Goal: Task Accomplishment & Management: Use online tool/utility

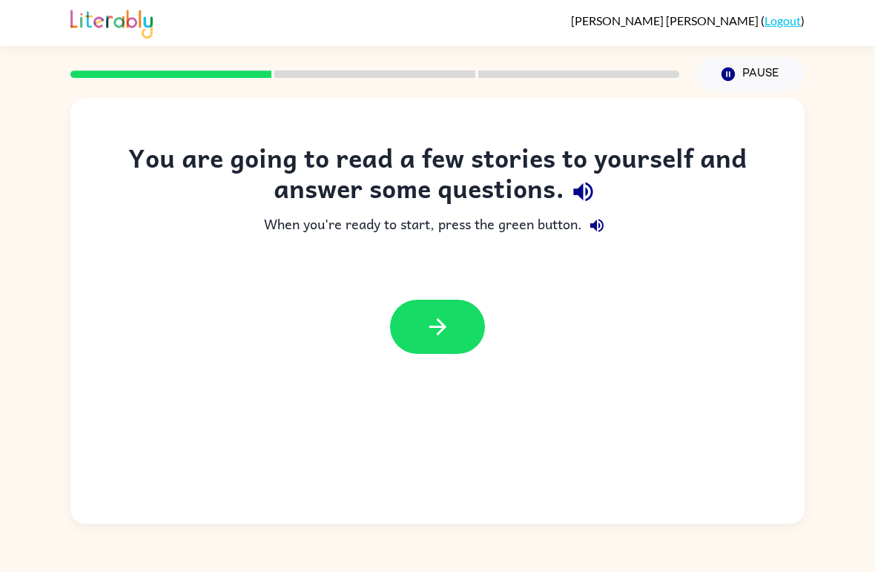
click at [444, 329] on icon "button" at bounding box center [438, 327] width 26 height 26
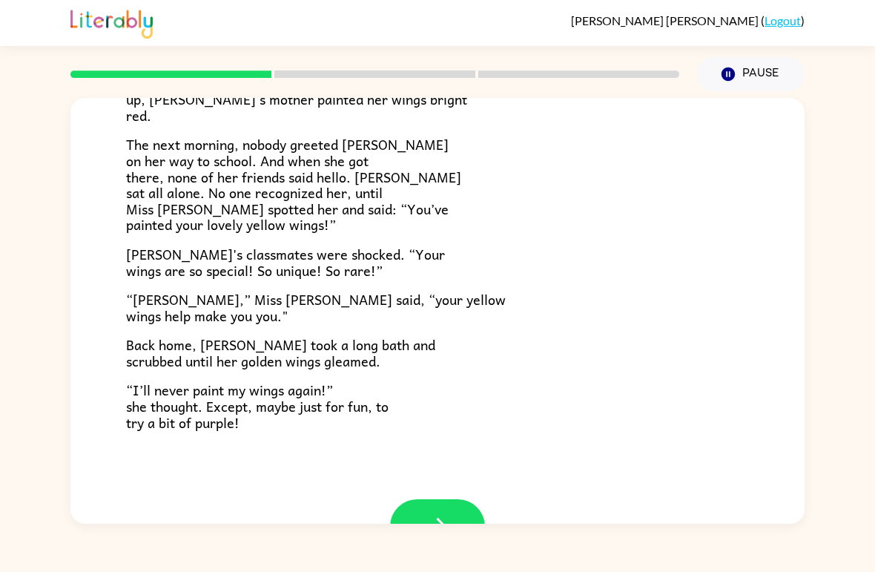
scroll to position [365, 0]
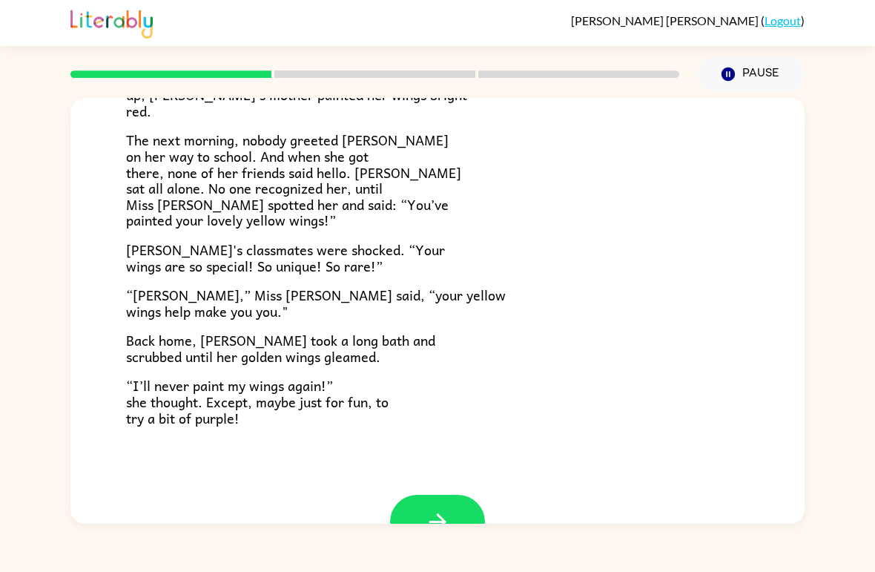
click at [449, 509] on icon "button" at bounding box center [438, 522] width 26 height 26
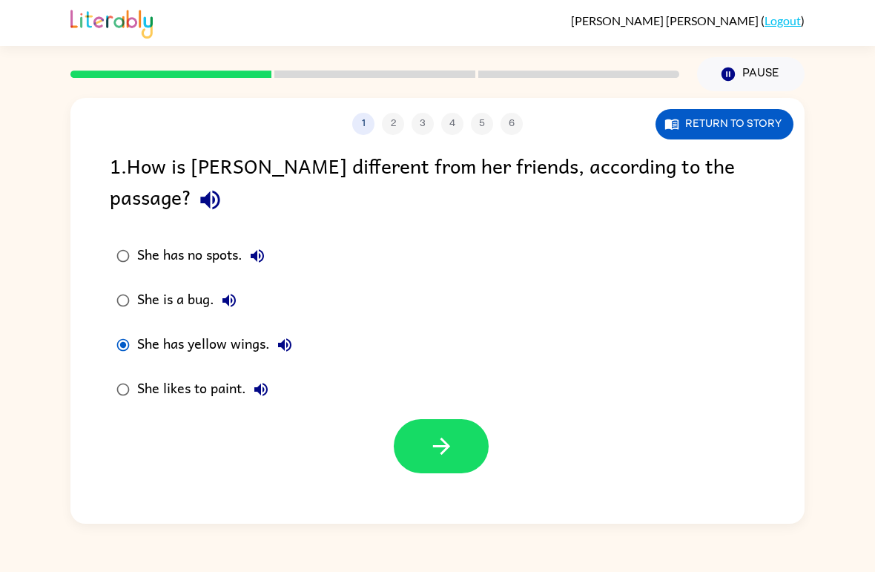
click at [464, 426] on button "button" at bounding box center [441, 446] width 95 height 54
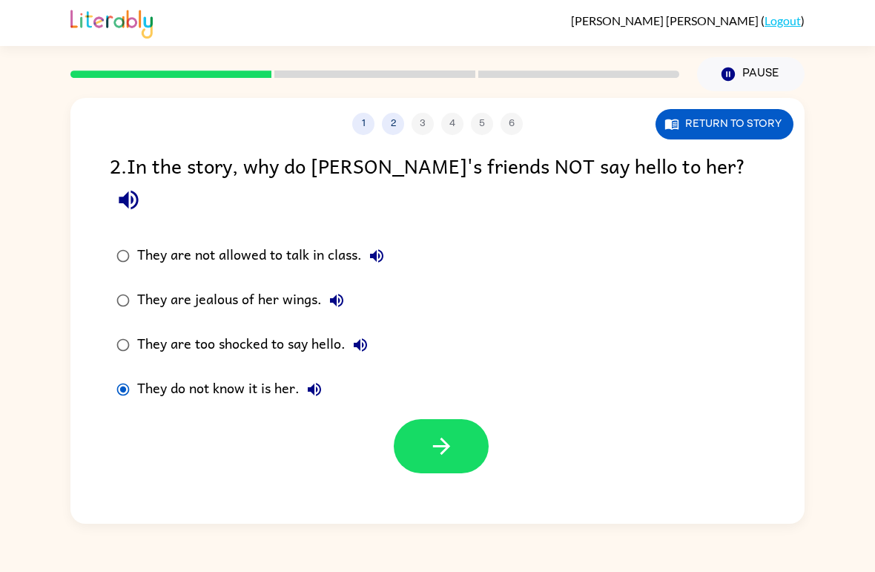
click at [449, 432] on button "button" at bounding box center [441, 446] width 95 height 54
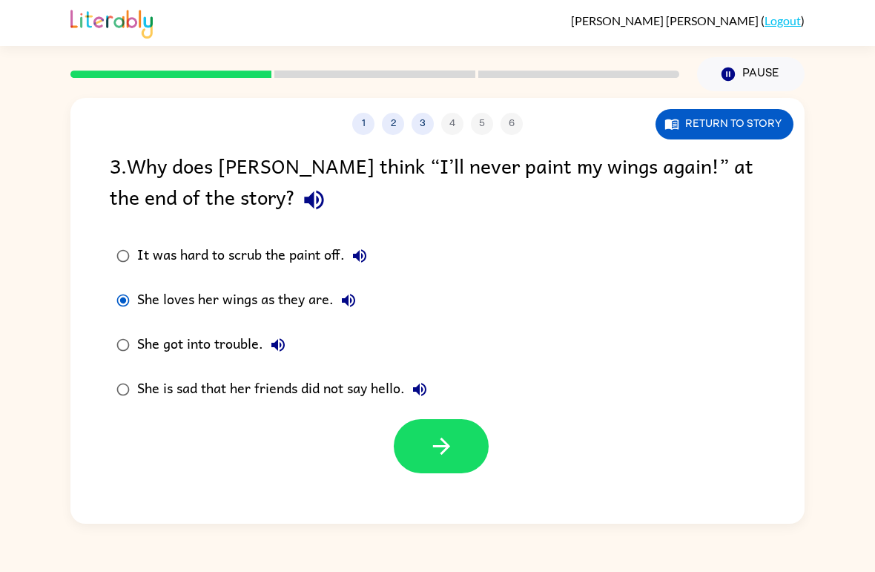
click at [463, 473] on button "button" at bounding box center [441, 446] width 95 height 54
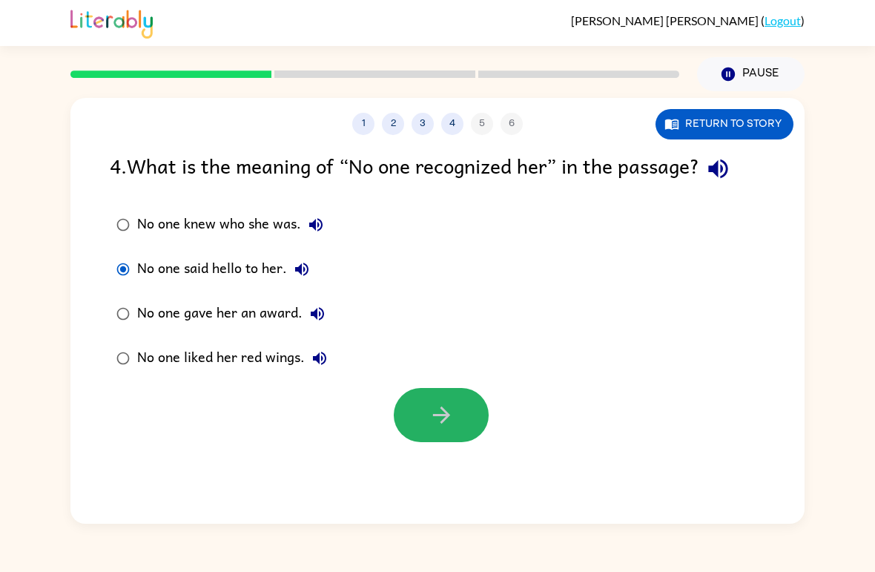
click at [473, 432] on button "button" at bounding box center [441, 415] width 95 height 54
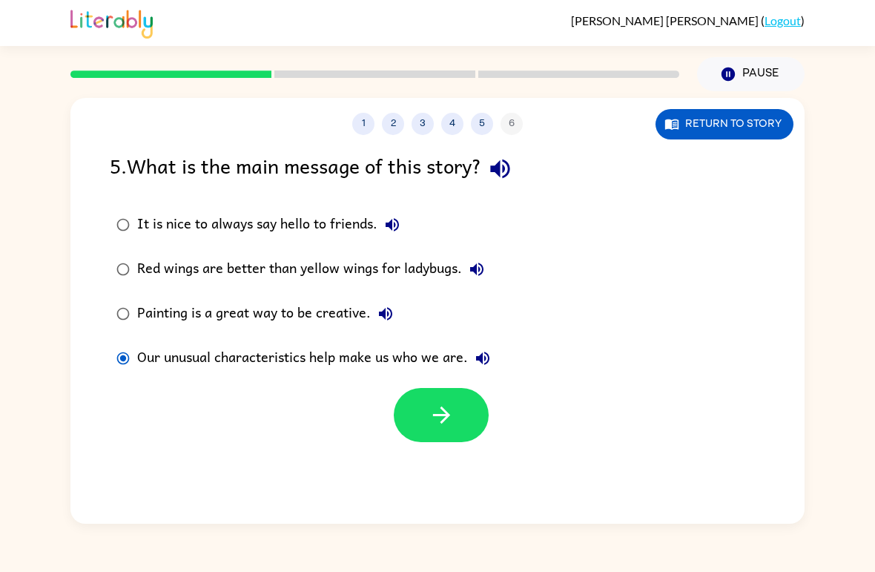
click at [429, 432] on button "button" at bounding box center [441, 415] width 95 height 54
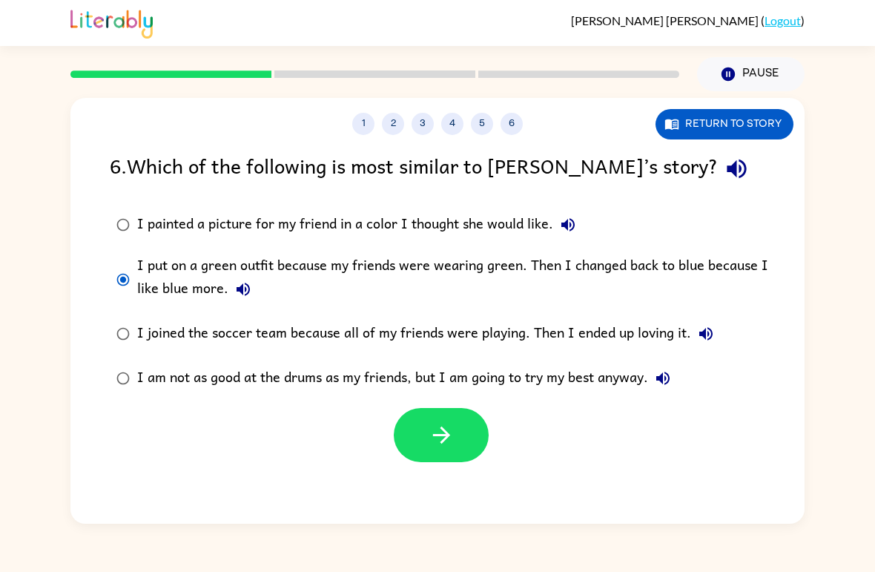
click at [434, 438] on icon "button" at bounding box center [442, 435] width 26 height 26
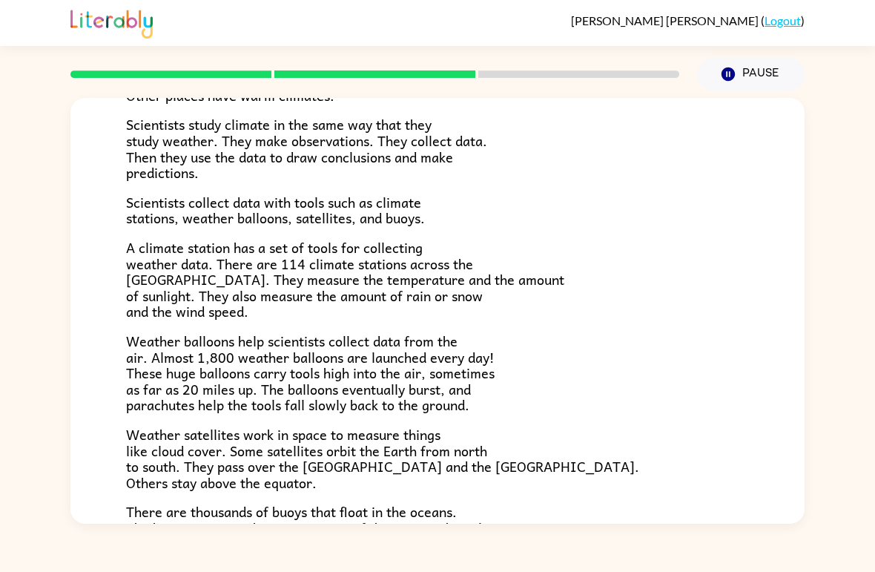
scroll to position [197, 0]
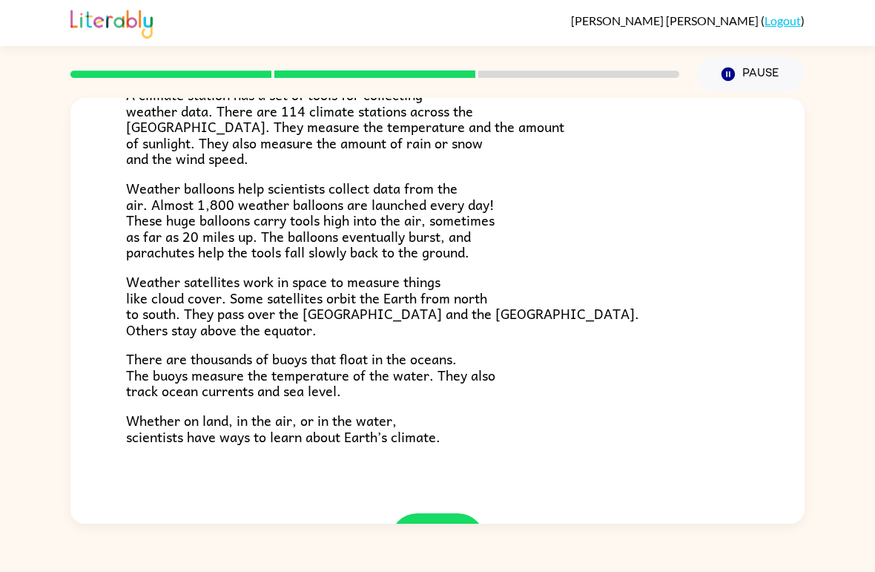
click at [131, 532] on div "[PERSON_NAME] ( Logout ) Pause Pause Climate Climate is the average of the weat…" at bounding box center [437, 286] width 875 height 572
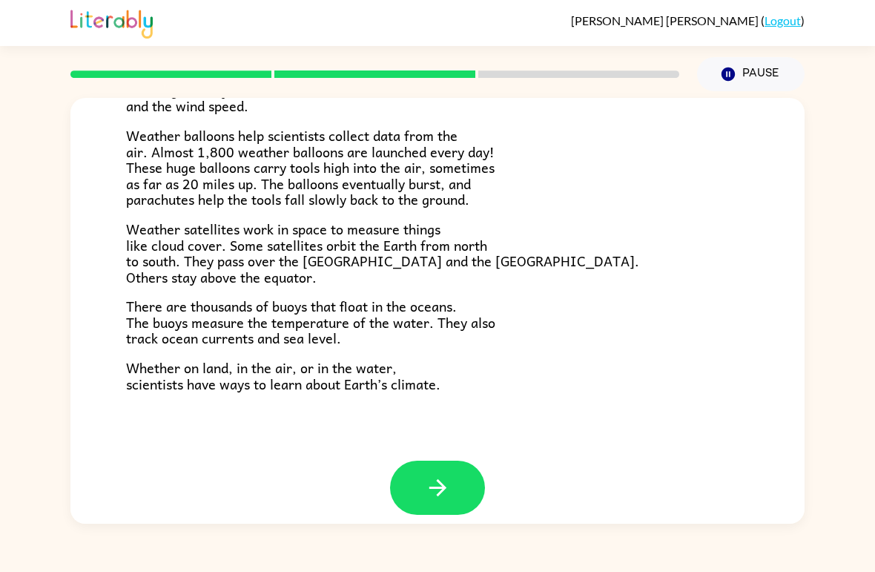
scroll to position [399, 0]
click at [455, 461] on button "button" at bounding box center [437, 488] width 95 height 54
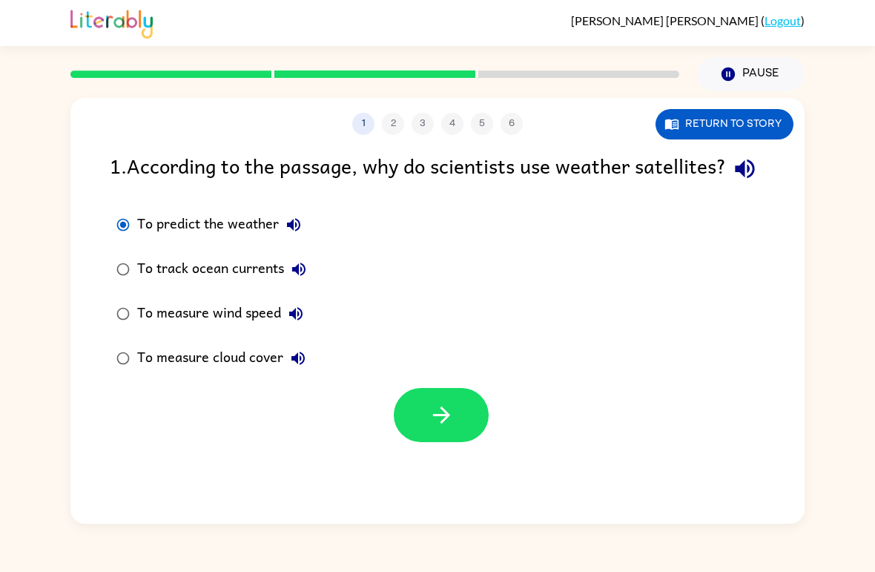
click at [448, 442] on button "button" at bounding box center [441, 415] width 95 height 54
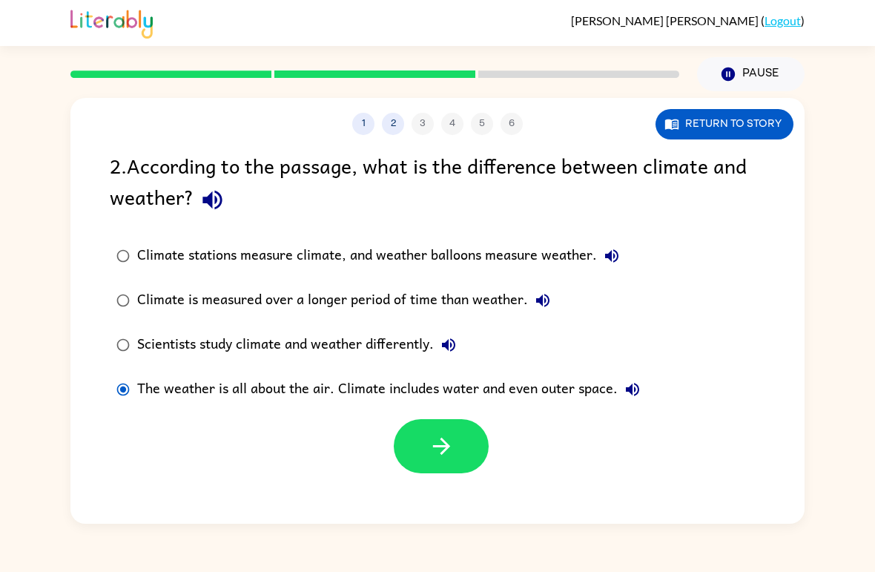
click at [463, 456] on button "button" at bounding box center [441, 446] width 95 height 54
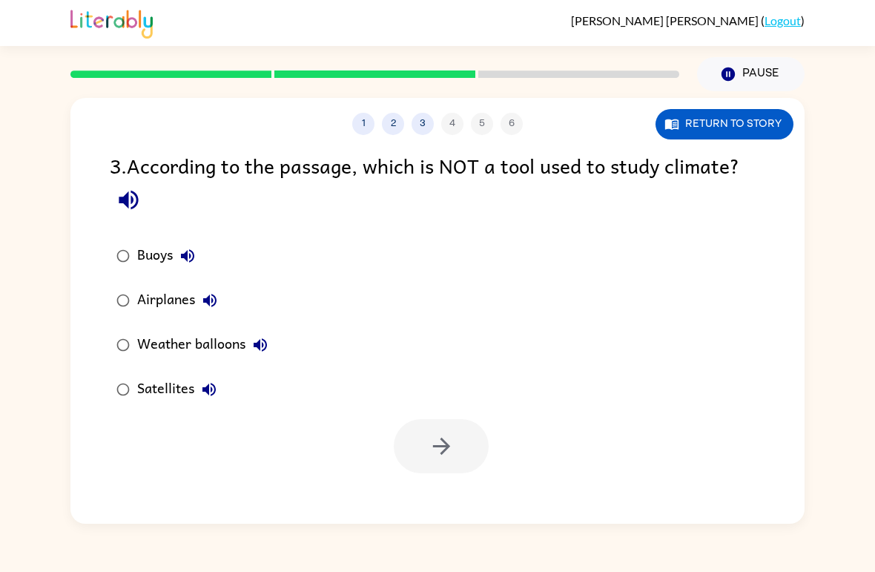
click at [136, 291] on label "Airplanes" at bounding box center [192, 300] width 181 height 44
click at [445, 466] on button "button" at bounding box center [441, 446] width 95 height 54
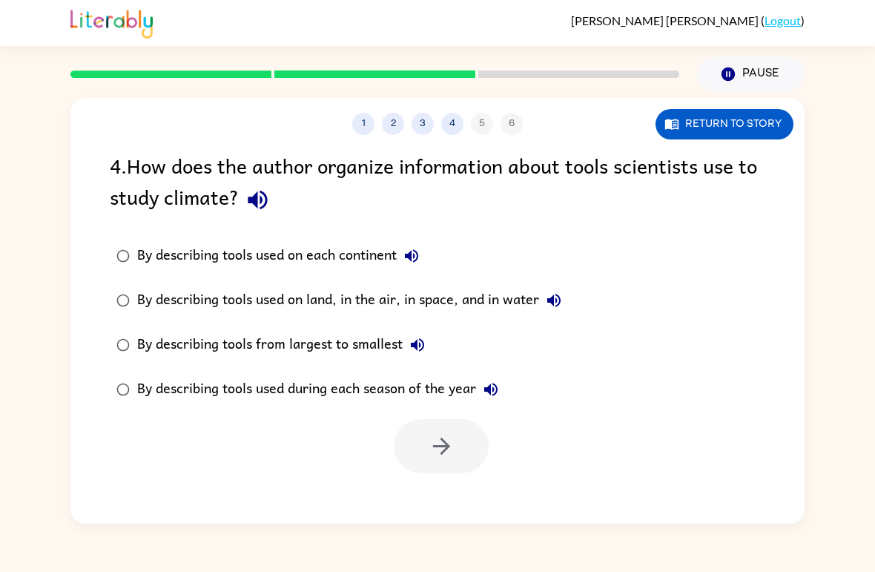
click at [455, 131] on button "4" at bounding box center [452, 124] width 22 height 22
click at [413, 130] on button "3" at bounding box center [423, 124] width 22 height 22
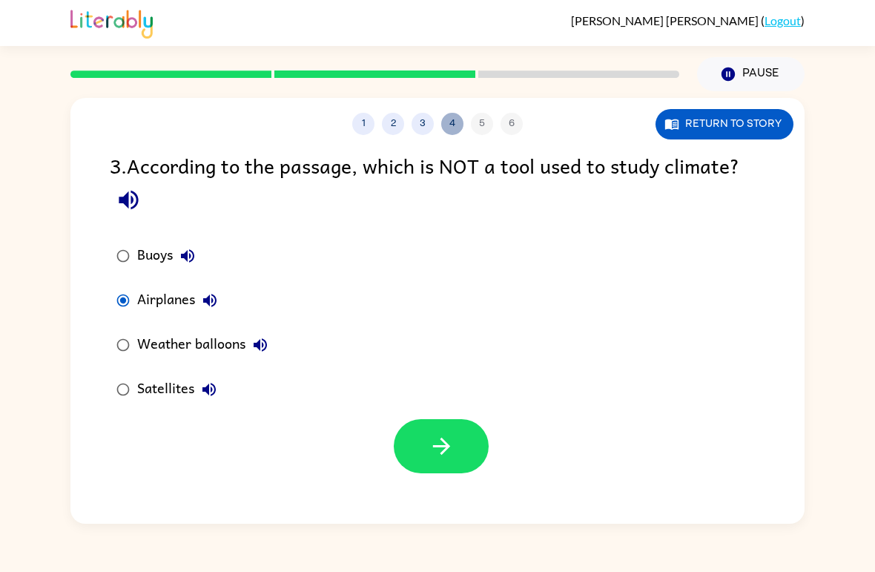
click at [459, 125] on button "4" at bounding box center [452, 124] width 22 height 22
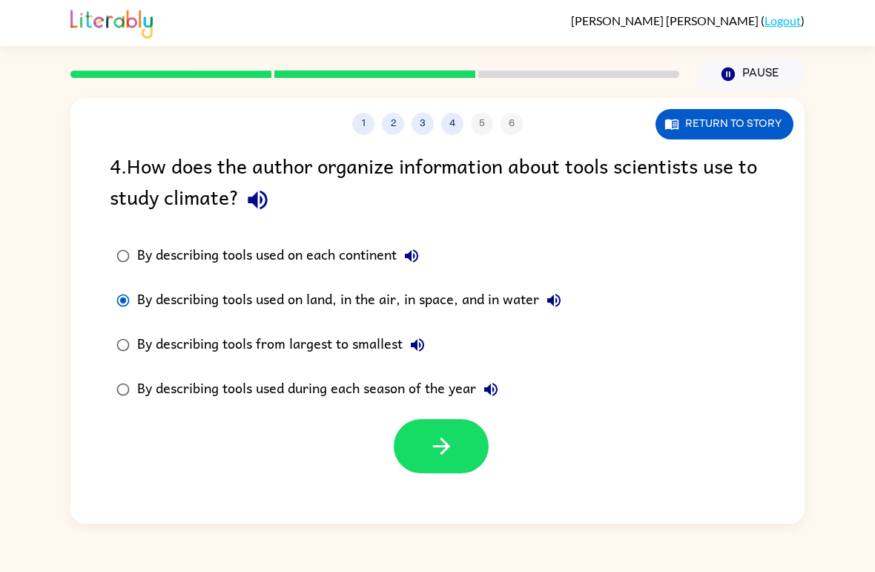
click at [449, 463] on button "button" at bounding box center [441, 446] width 95 height 54
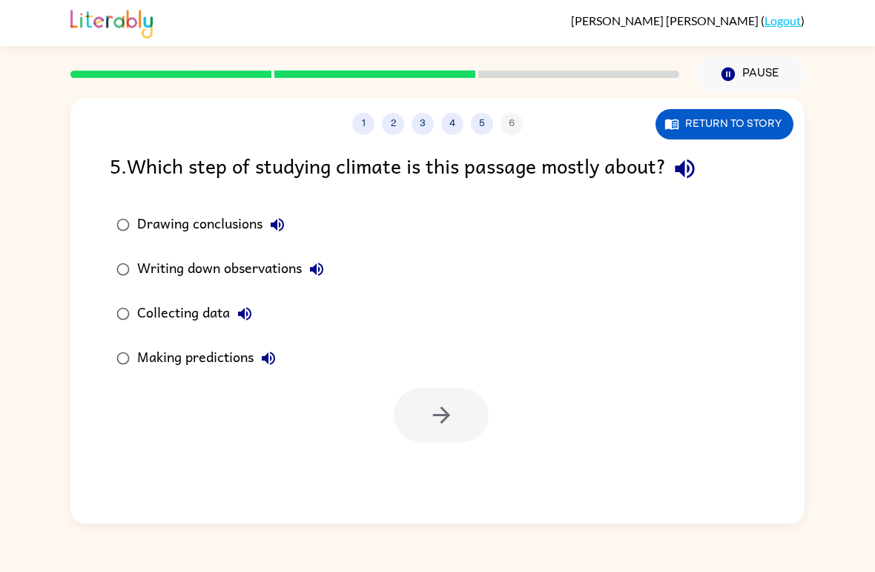
click at [220, 325] on div "Collecting data" at bounding box center [198, 314] width 122 height 30
click at [177, 455] on div "1 2 3 4 5 6 Return to story 5 . Which step of studying climate is this passage …" at bounding box center [437, 311] width 734 height 426
click at [455, 423] on button "button" at bounding box center [441, 415] width 95 height 54
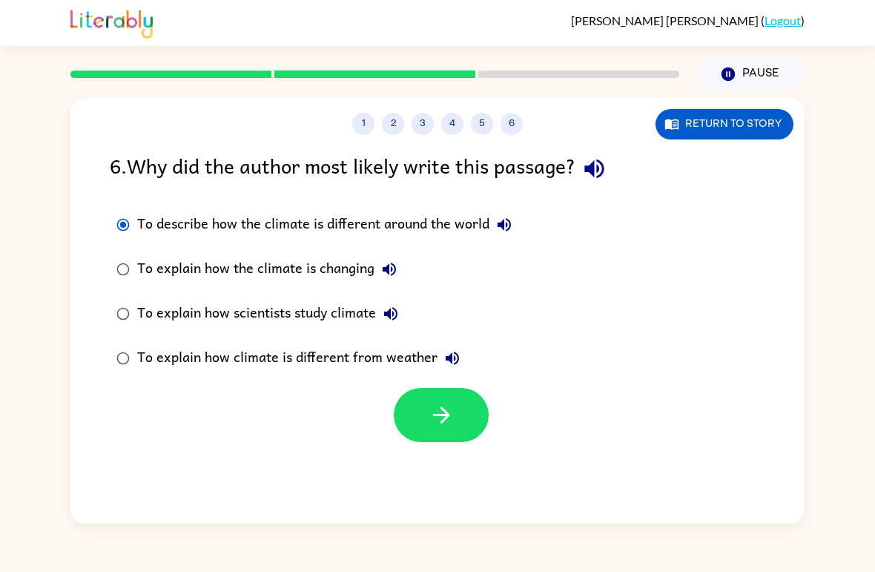
click at [429, 402] on button "button" at bounding box center [441, 415] width 95 height 54
